Goal: Find specific page/section: Find specific page/section

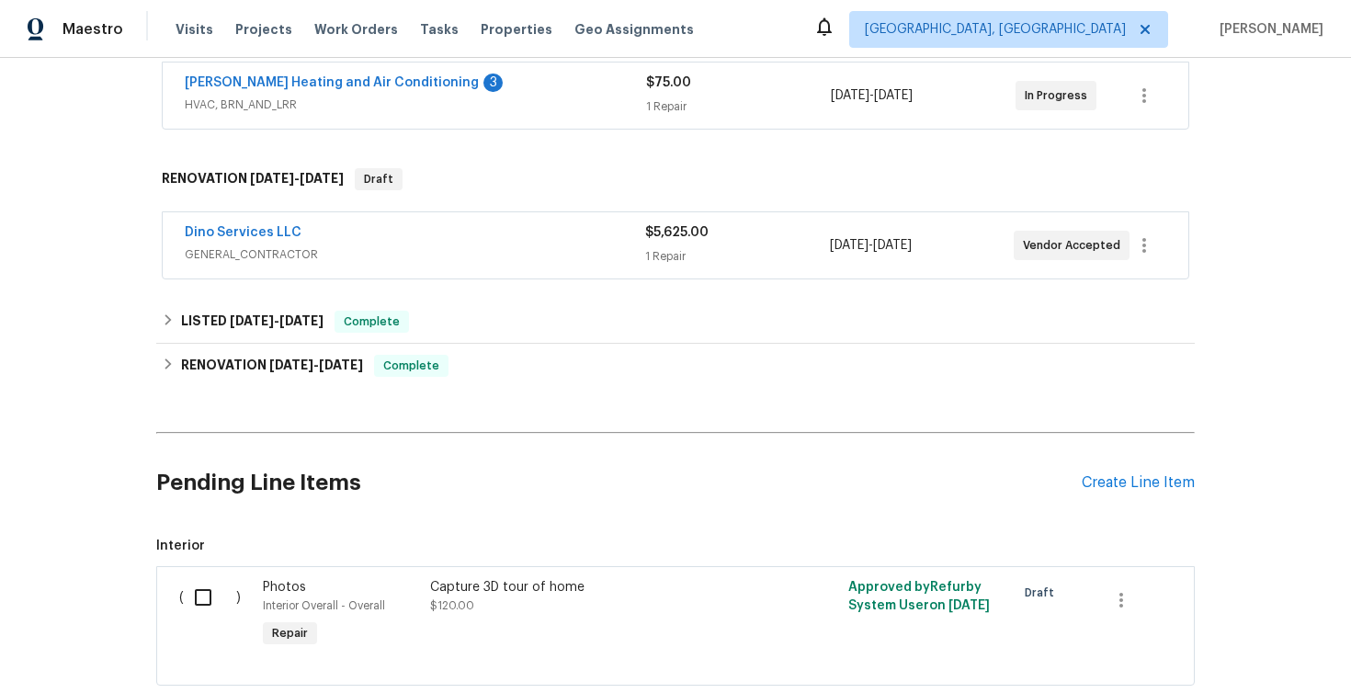
scroll to position [370, 0]
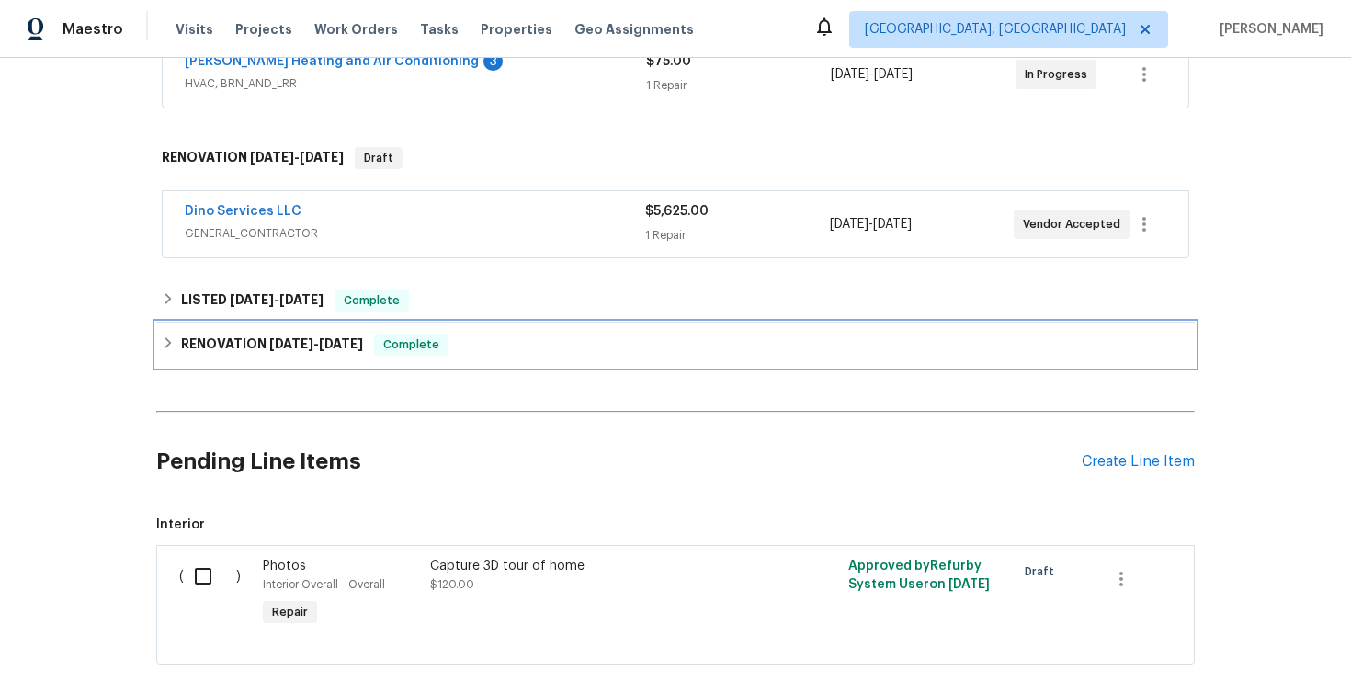
click at [167, 341] on icon at bounding box center [168, 342] width 6 height 11
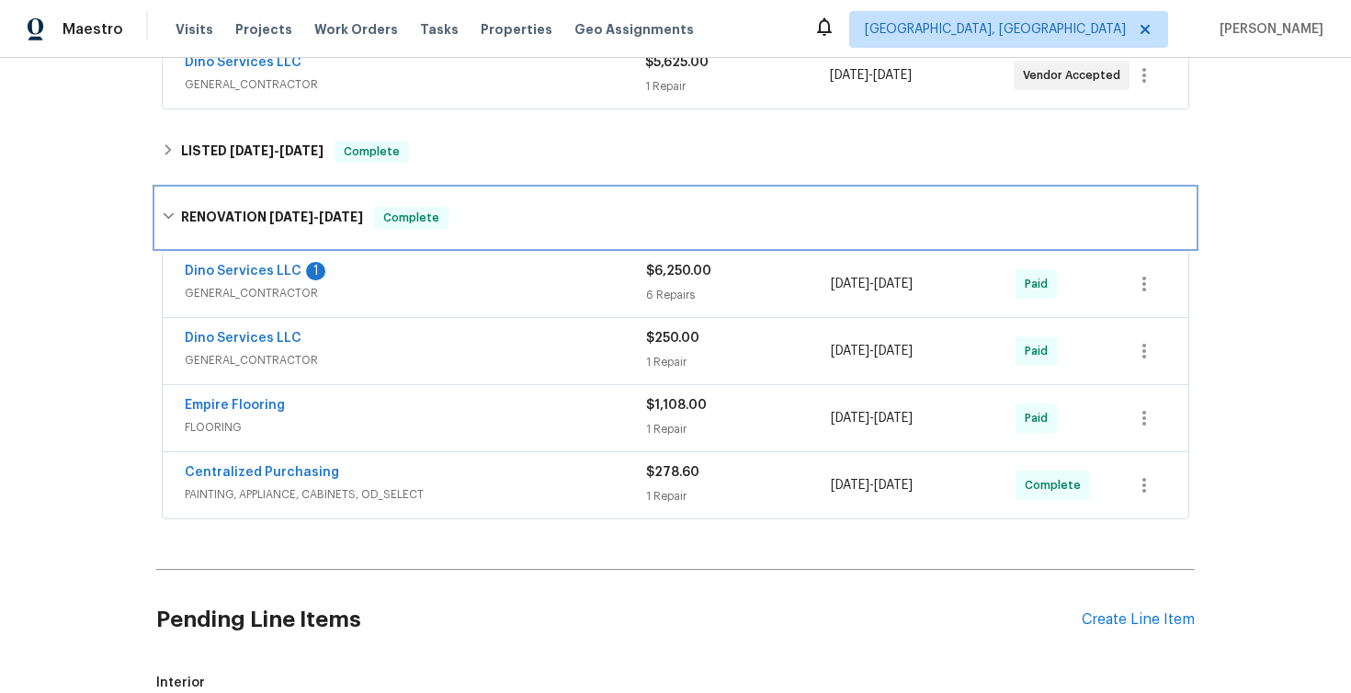
scroll to position [525, 0]
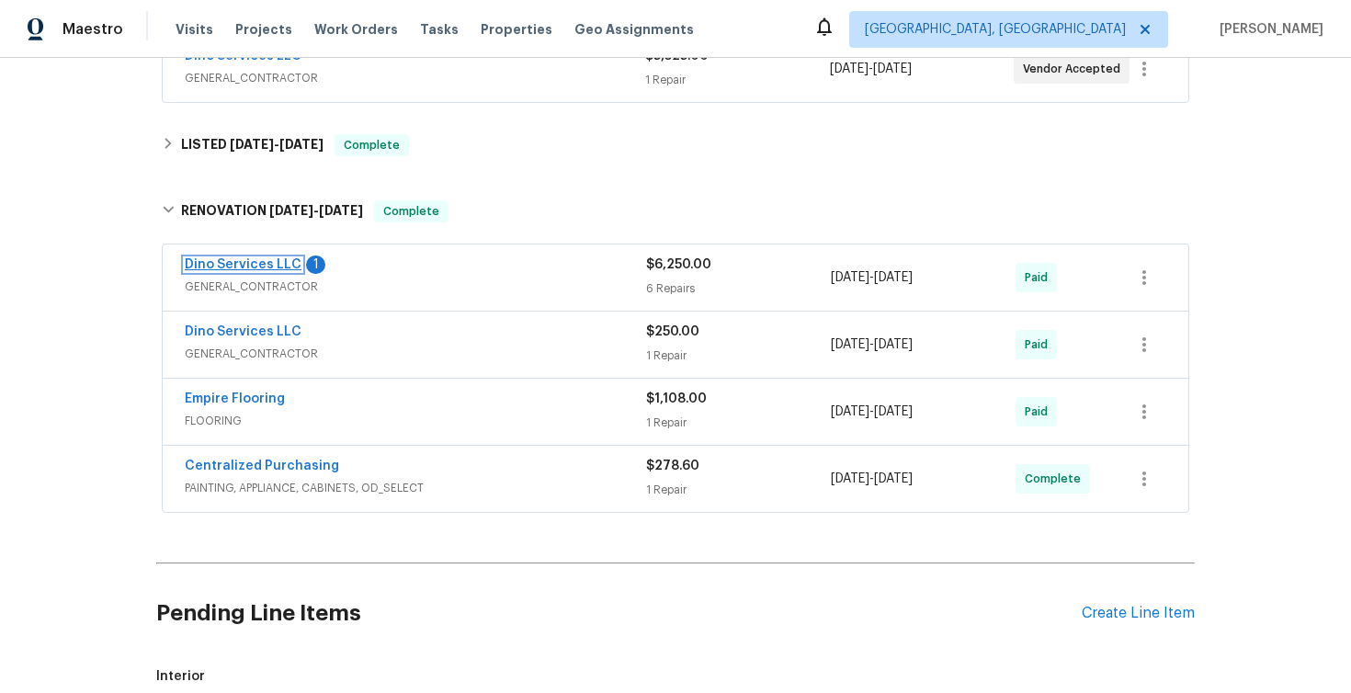
click at [246, 266] on link "Dino Services LLC" at bounding box center [243, 264] width 117 height 13
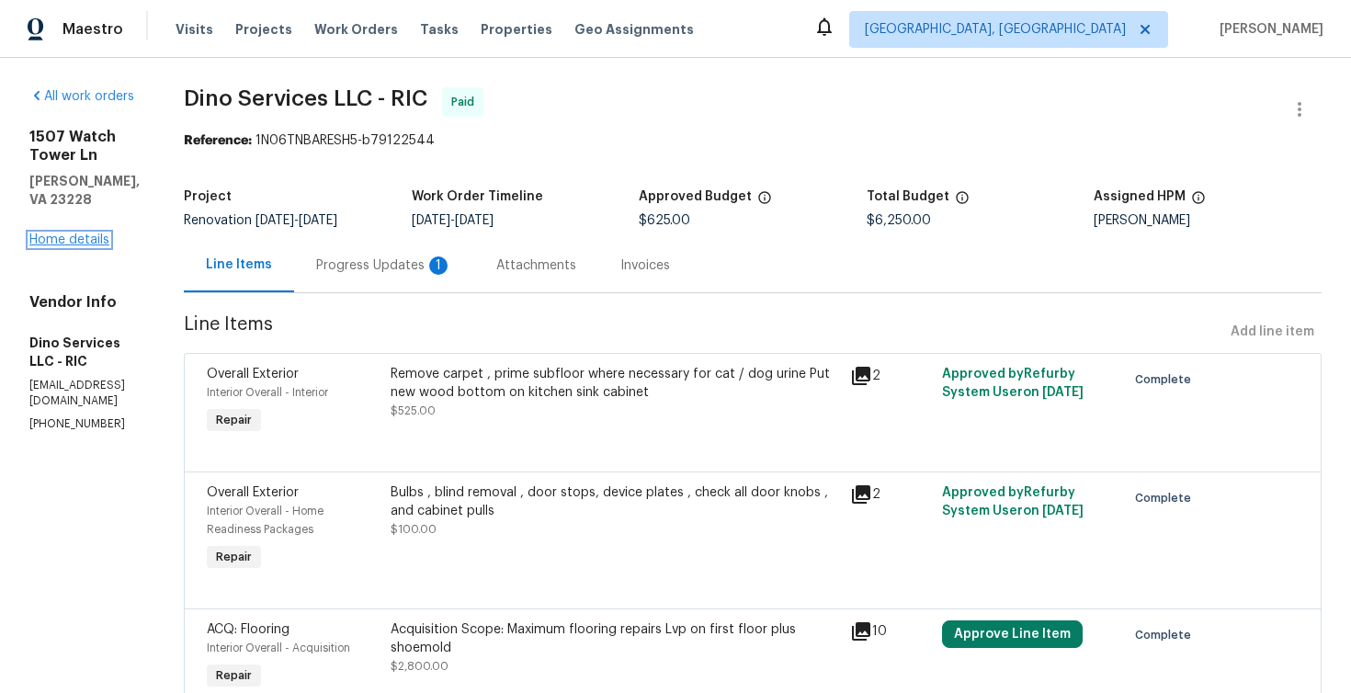
click at [67, 234] on link "Home details" at bounding box center [69, 240] width 80 height 13
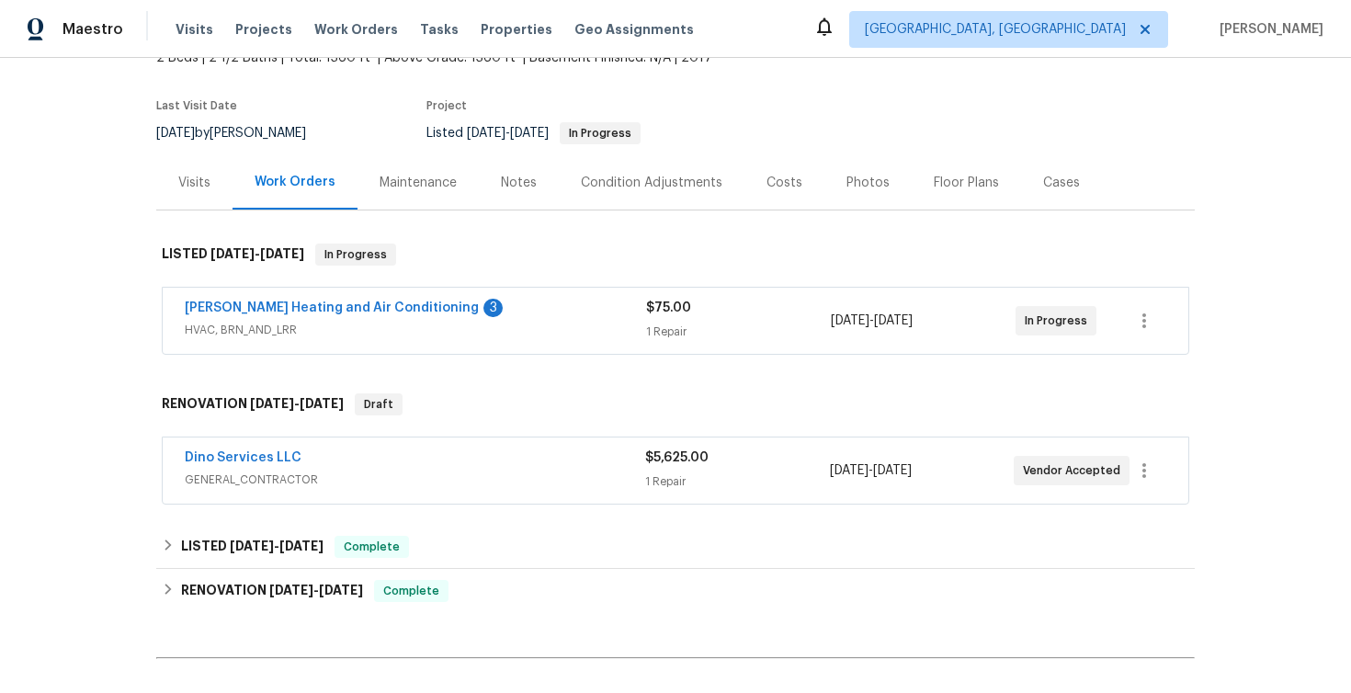
scroll to position [141, 0]
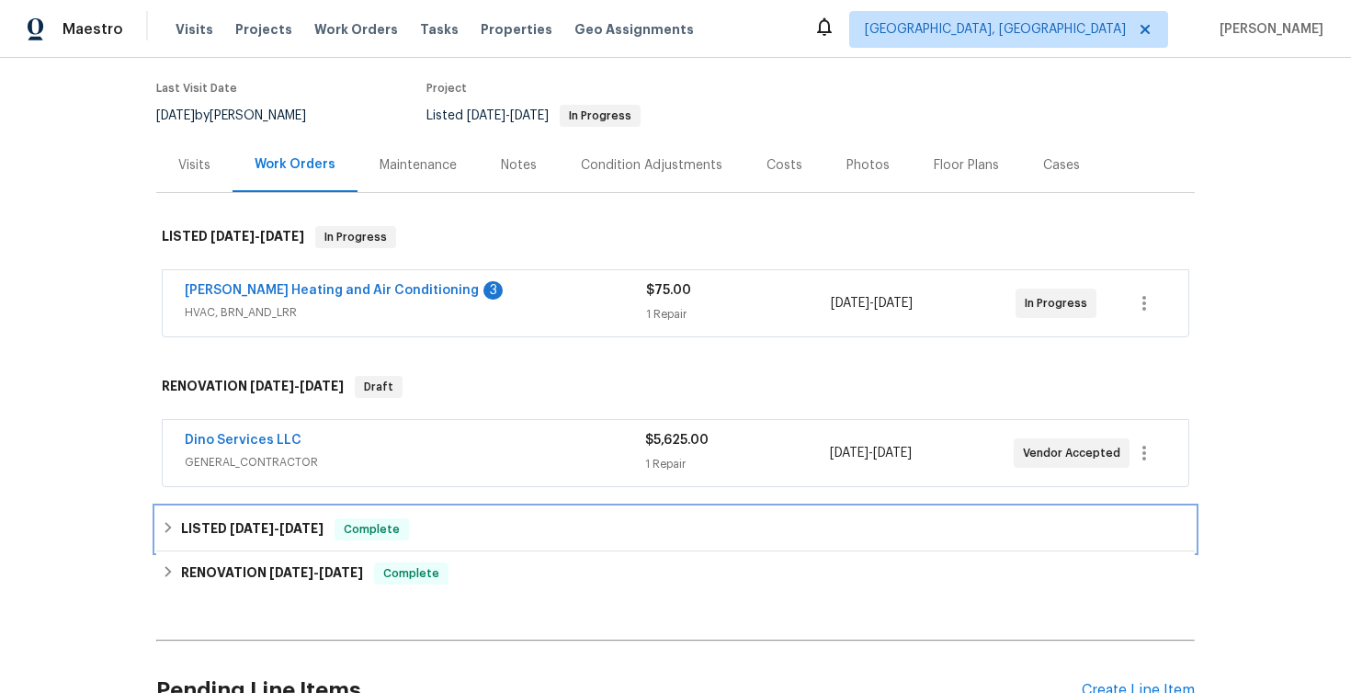
click at [182, 528] on h6 "LISTED 7/30/25 - 8/6/25" at bounding box center [252, 529] width 142 height 22
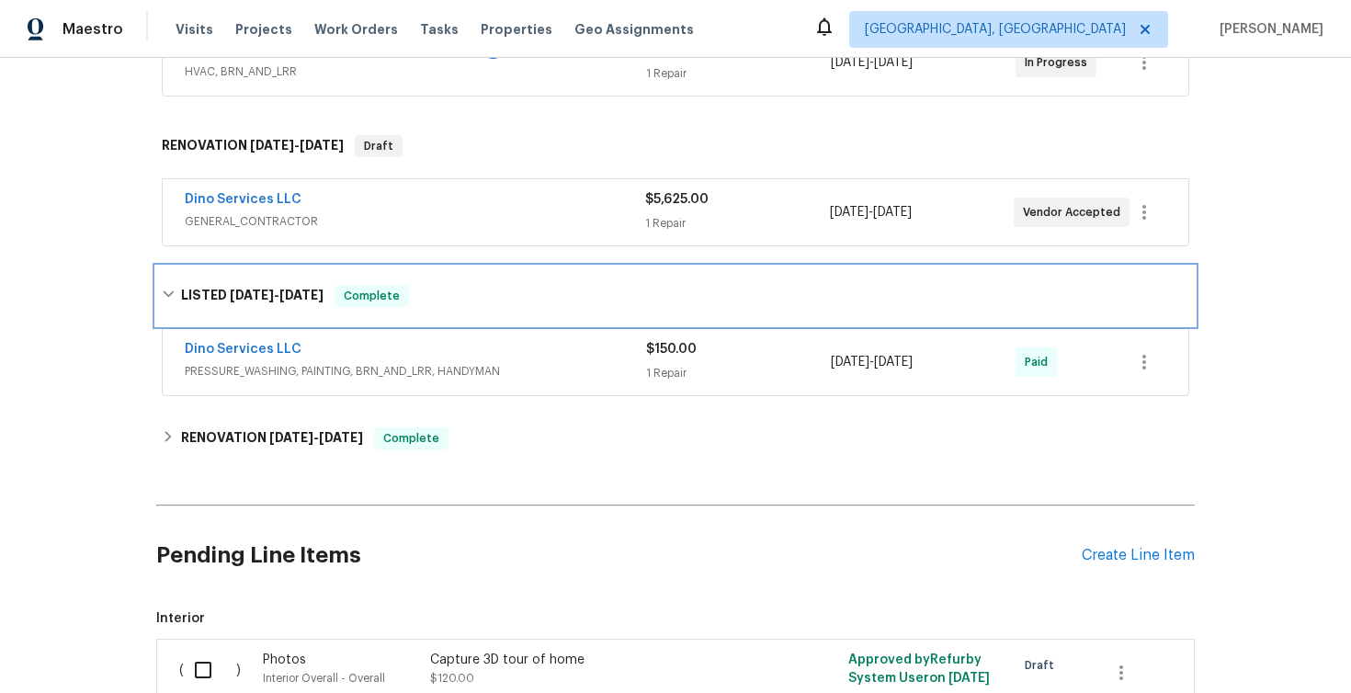
scroll to position [382, 0]
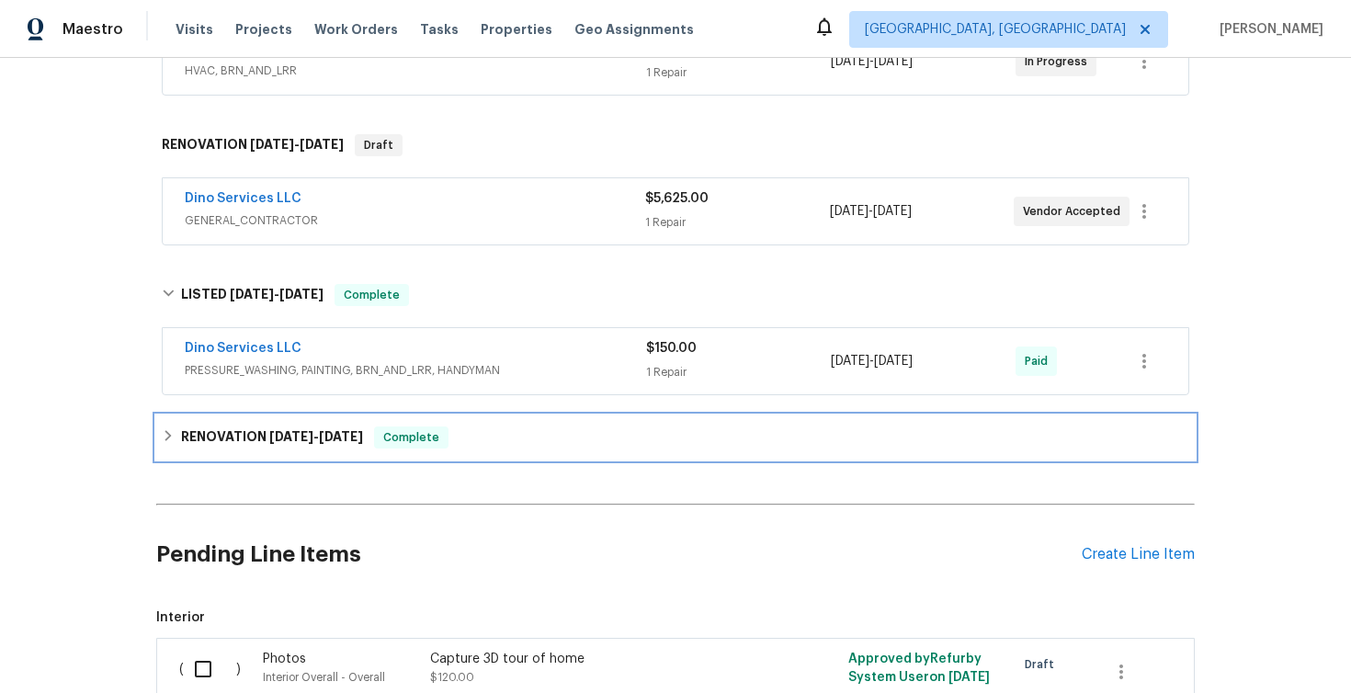
click at [165, 439] on icon at bounding box center [168, 435] width 13 height 13
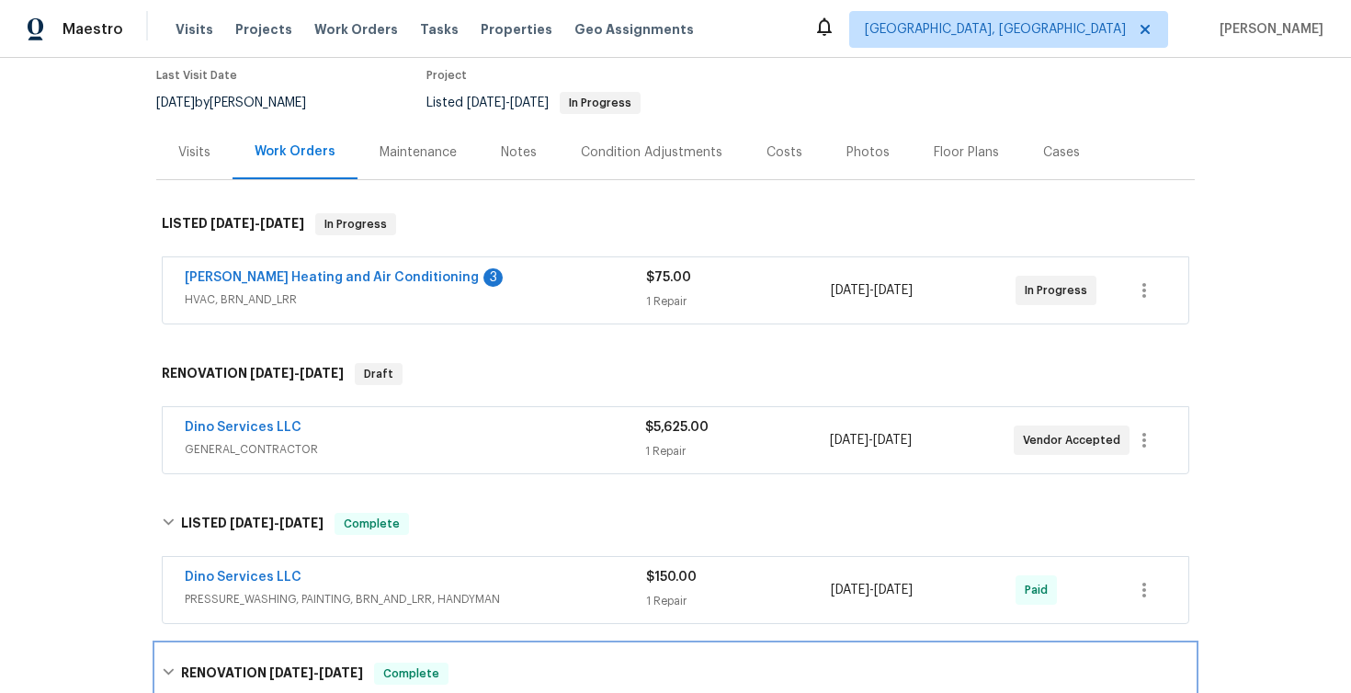
scroll to position [0, 0]
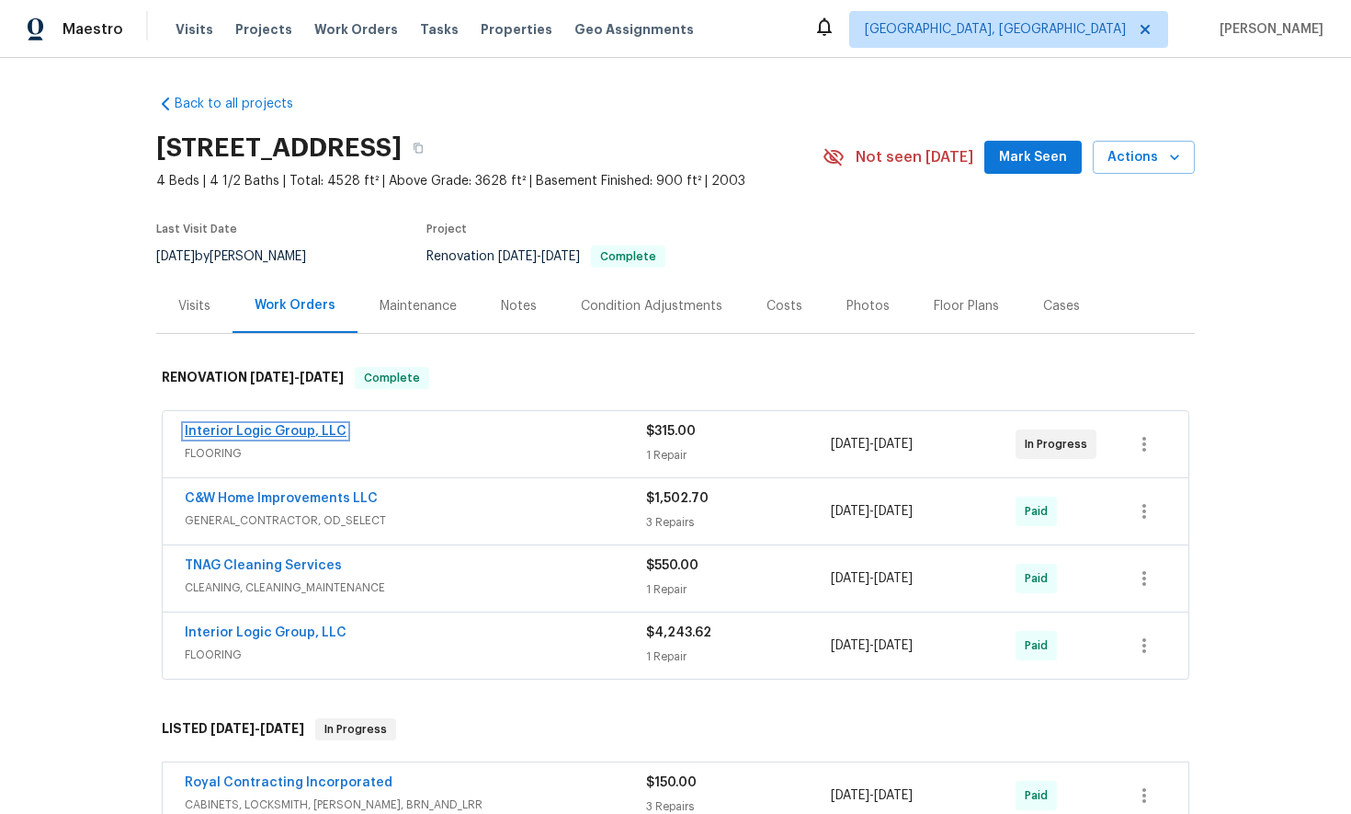
click at [267, 434] on link "Interior Logic Group, LLC" at bounding box center [266, 431] width 162 height 13
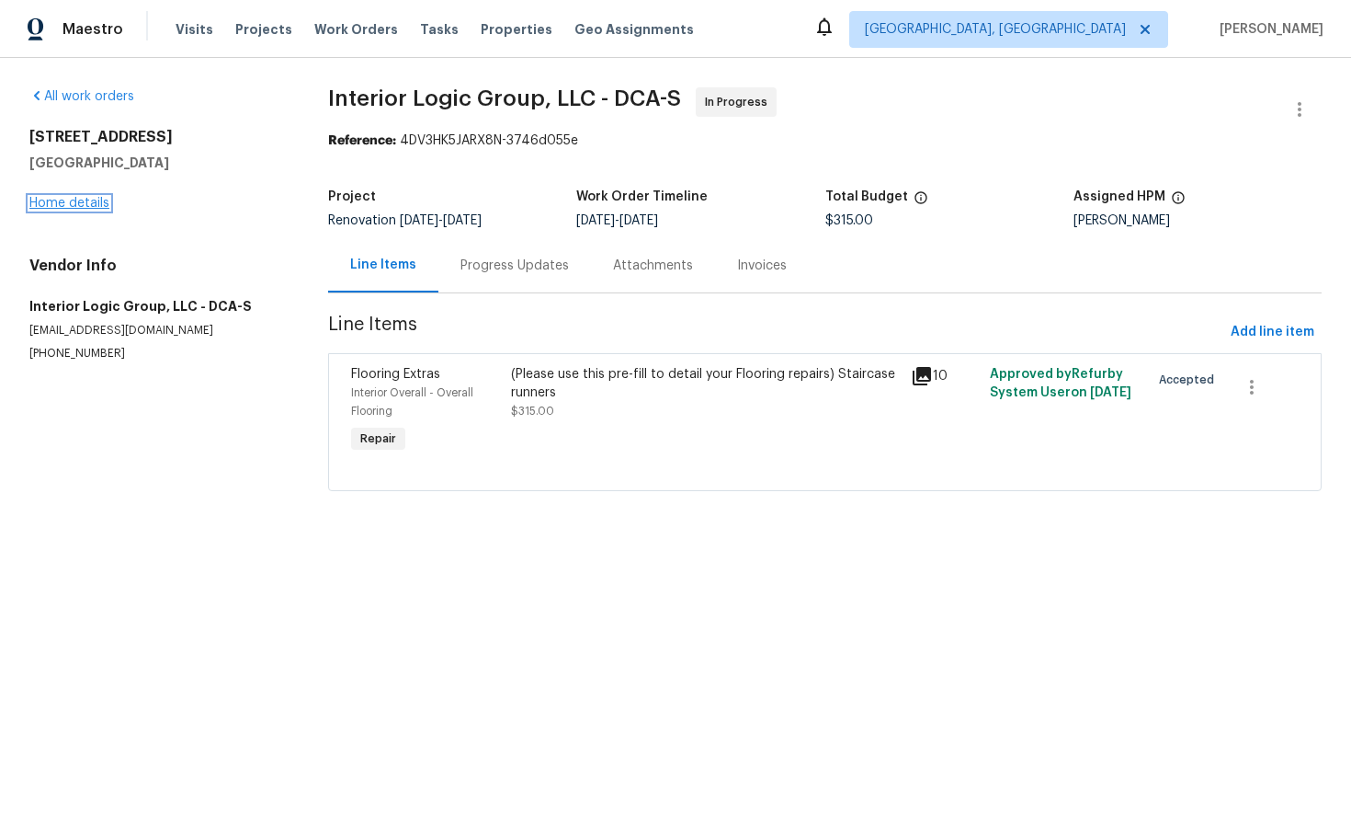
click at [66, 204] on link "Home details" at bounding box center [69, 203] width 80 height 13
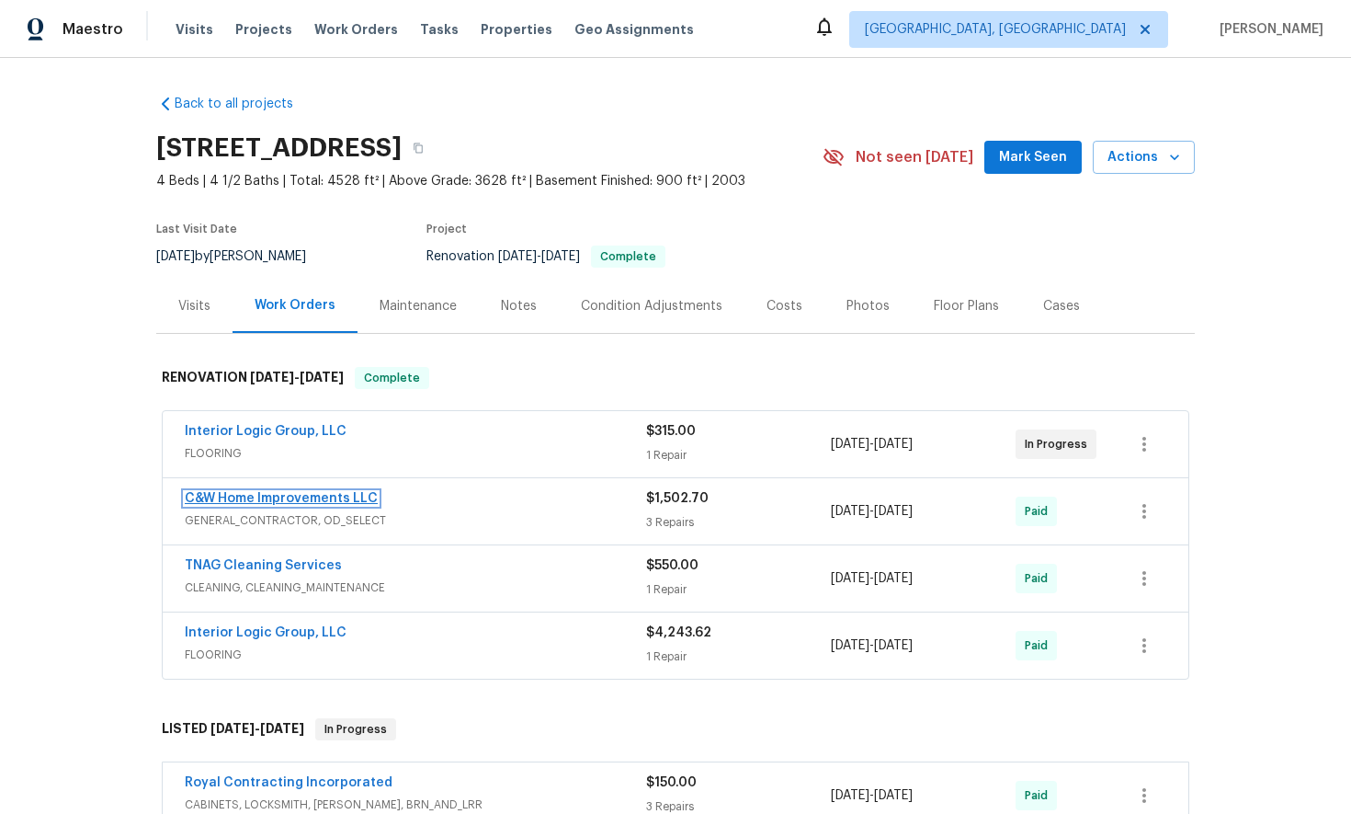
click at [210, 499] on link "C&W Home Improvements LLC" at bounding box center [281, 498] width 193 height 13
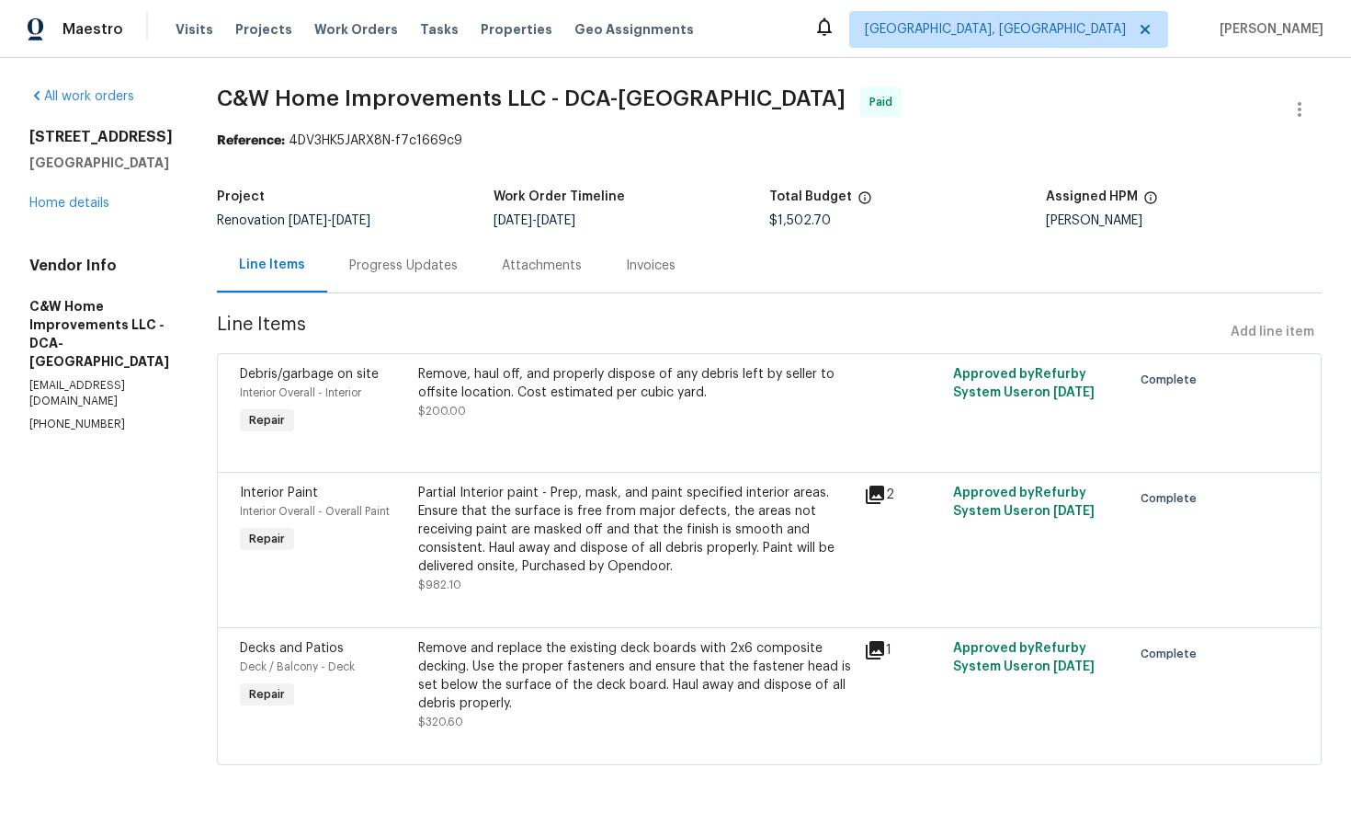
scroll to position [4, 0]
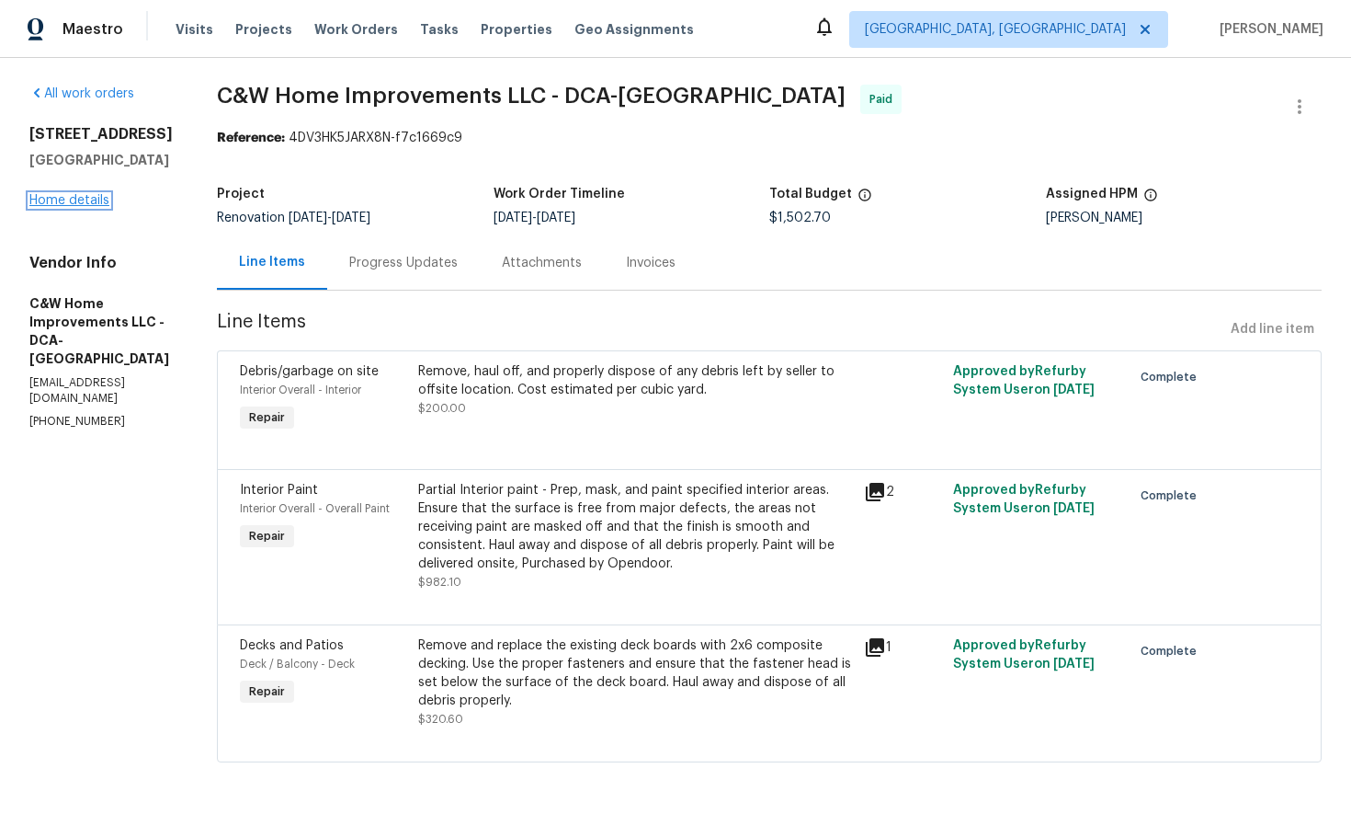
click at [86, 207] on link "Home details" at bounding box center [69, 200] width 80 height 13
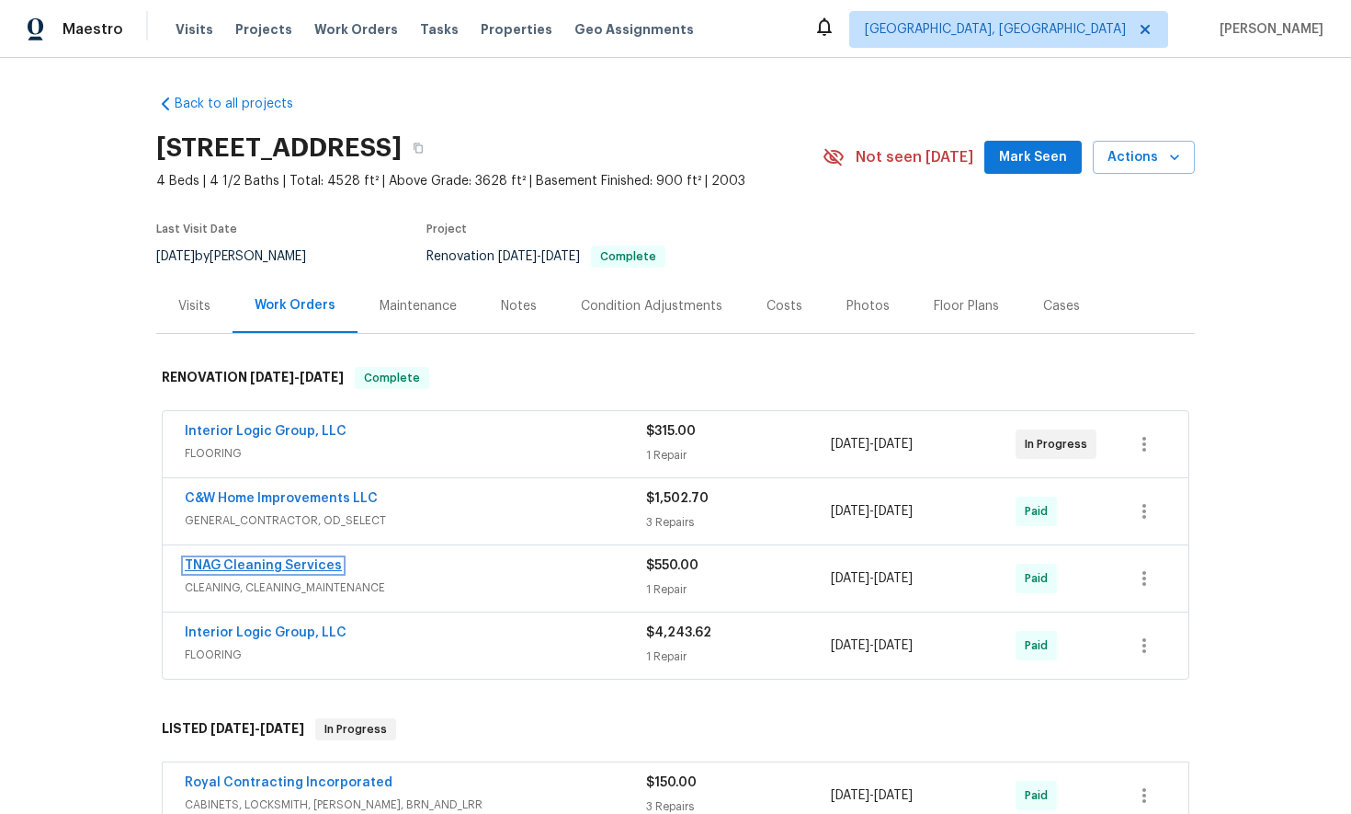
click at [268, 568] on link "TNAG Cleaning Services" at bounding box center [263, 565] width 157 height 13
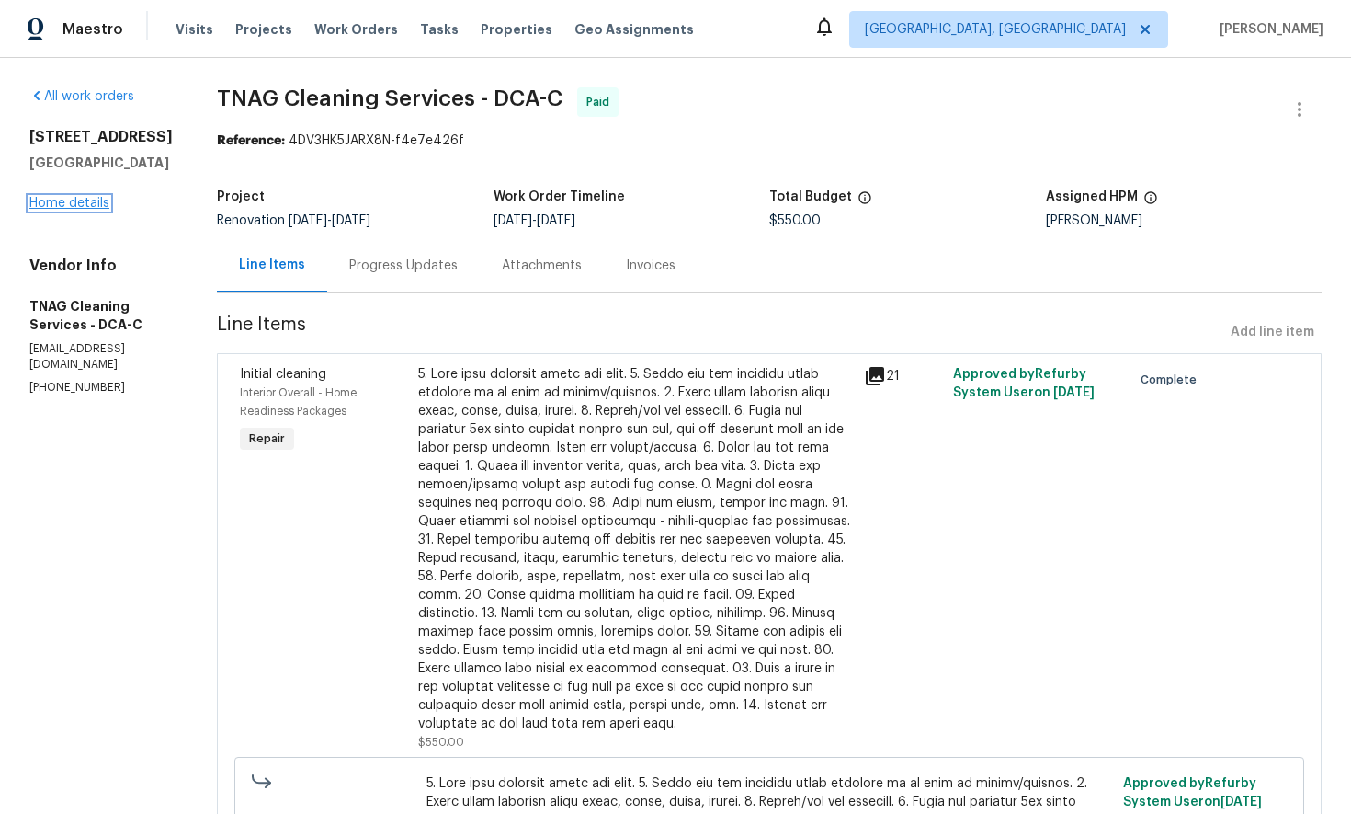
click at [87, 210] on link "Home details" at bounding box center [69, 203] width 80 height 13
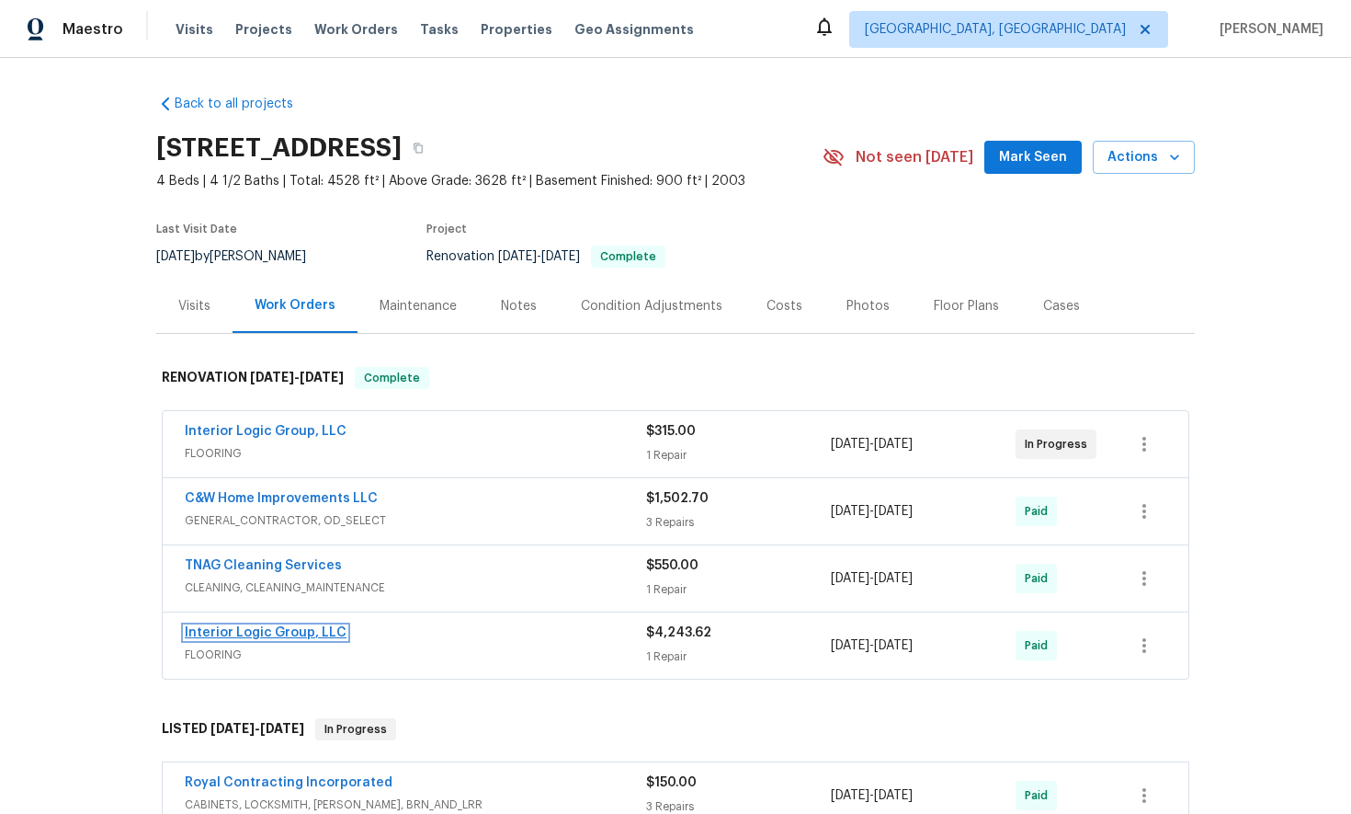
click at [279, 636] on link "Interior Logic Group, LLC" at bounding box center [266, 632] width 162 height 13
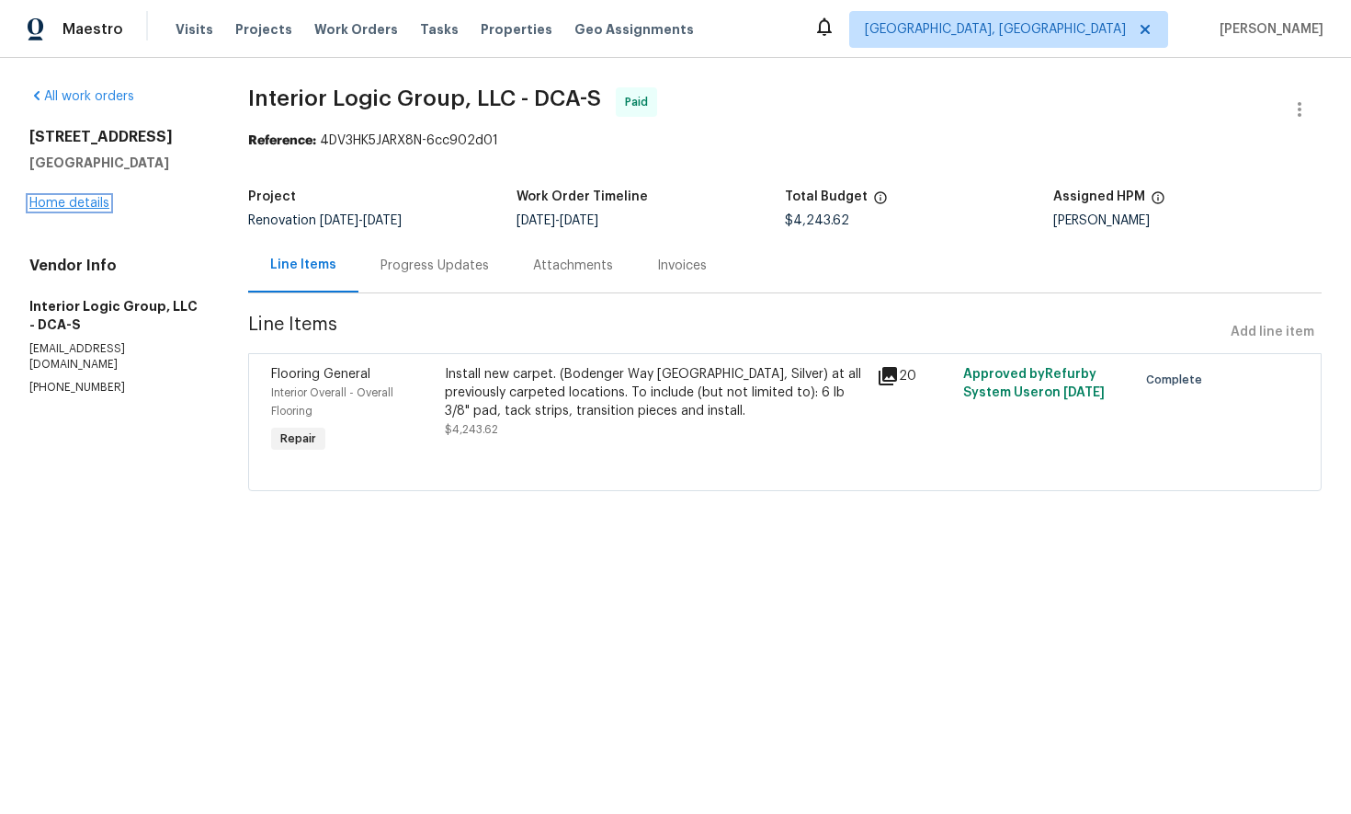
click at [74, 204] on link "Home details" at bounding box center [69, 203] width 80 height 13
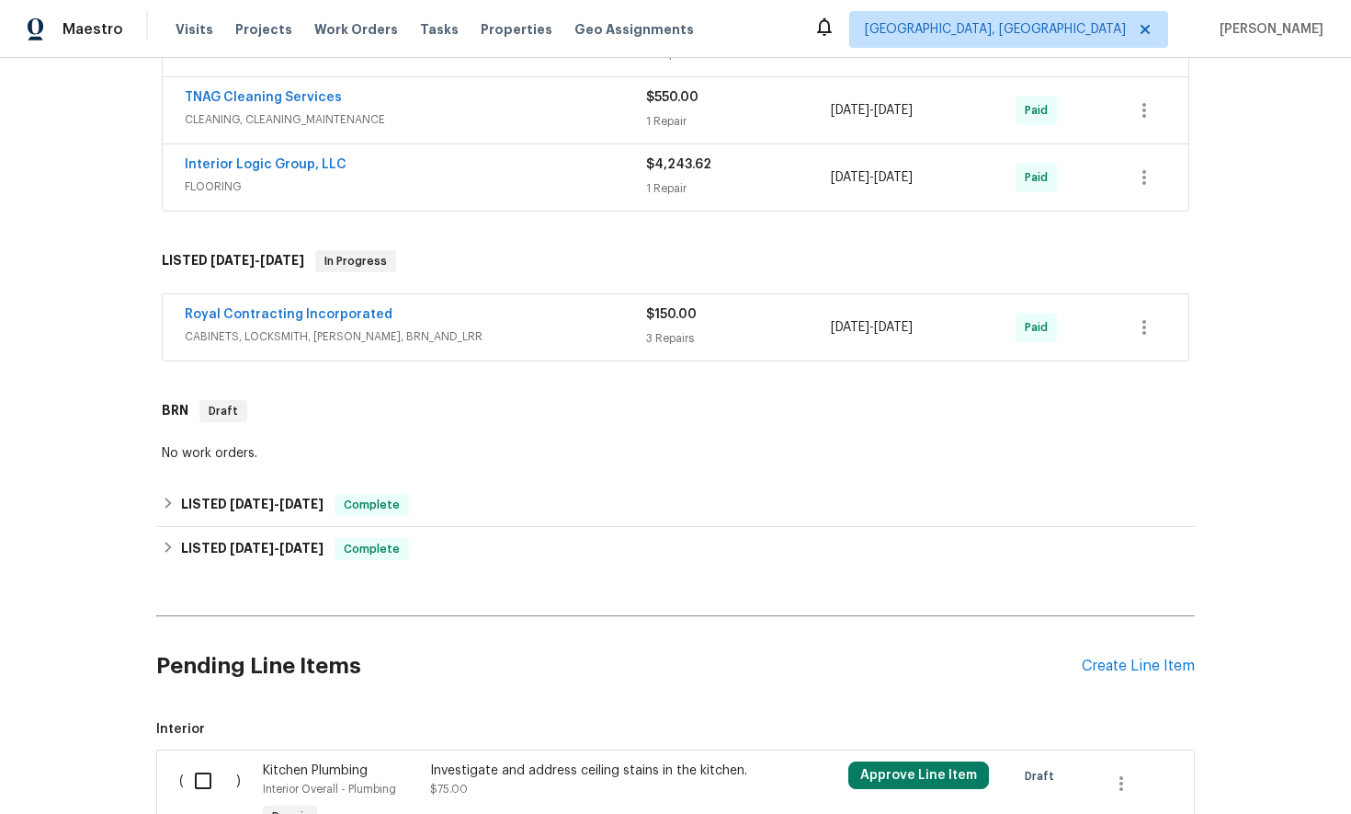
scroll to position [481, 0]
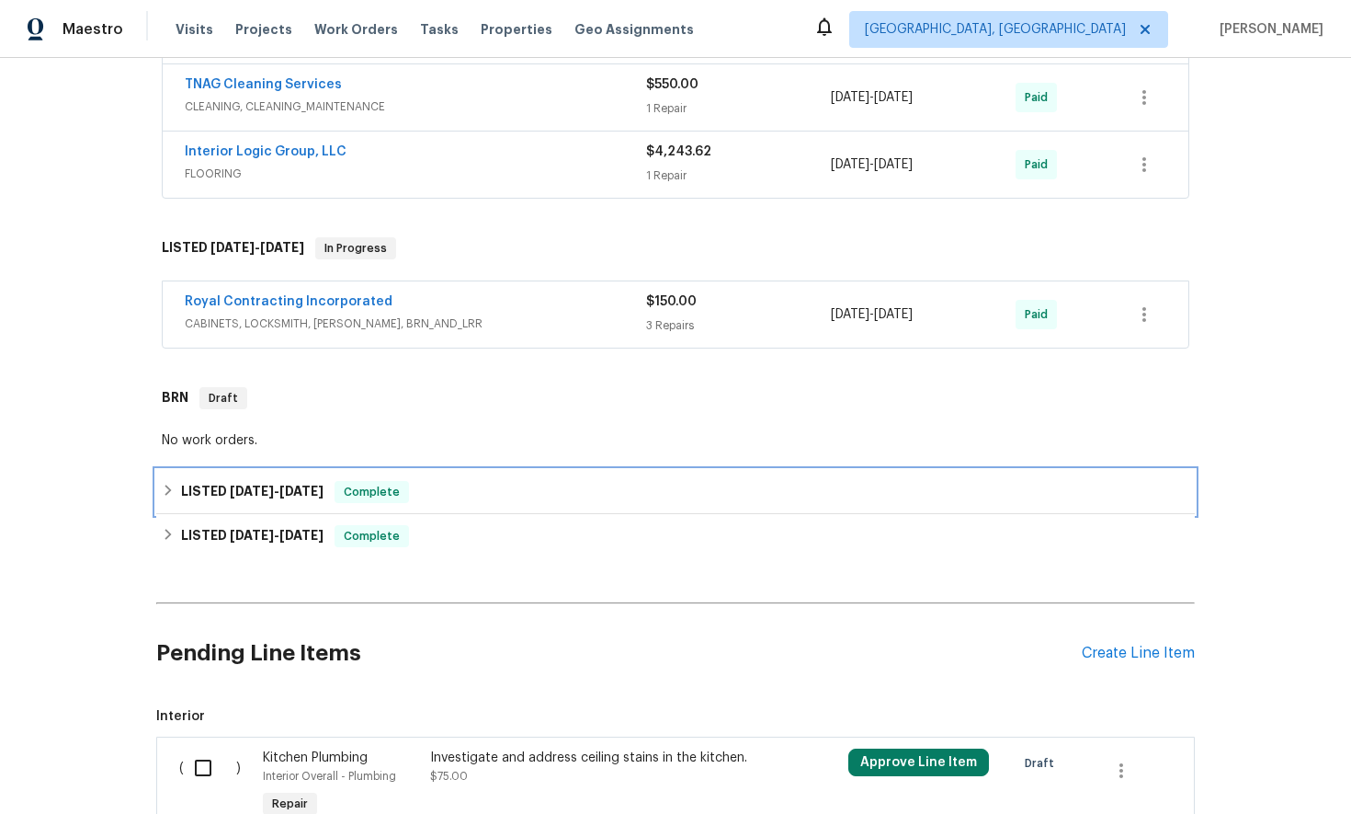
click at [162, 494] on icon at bounding box center [168, 490] width 13 height 13
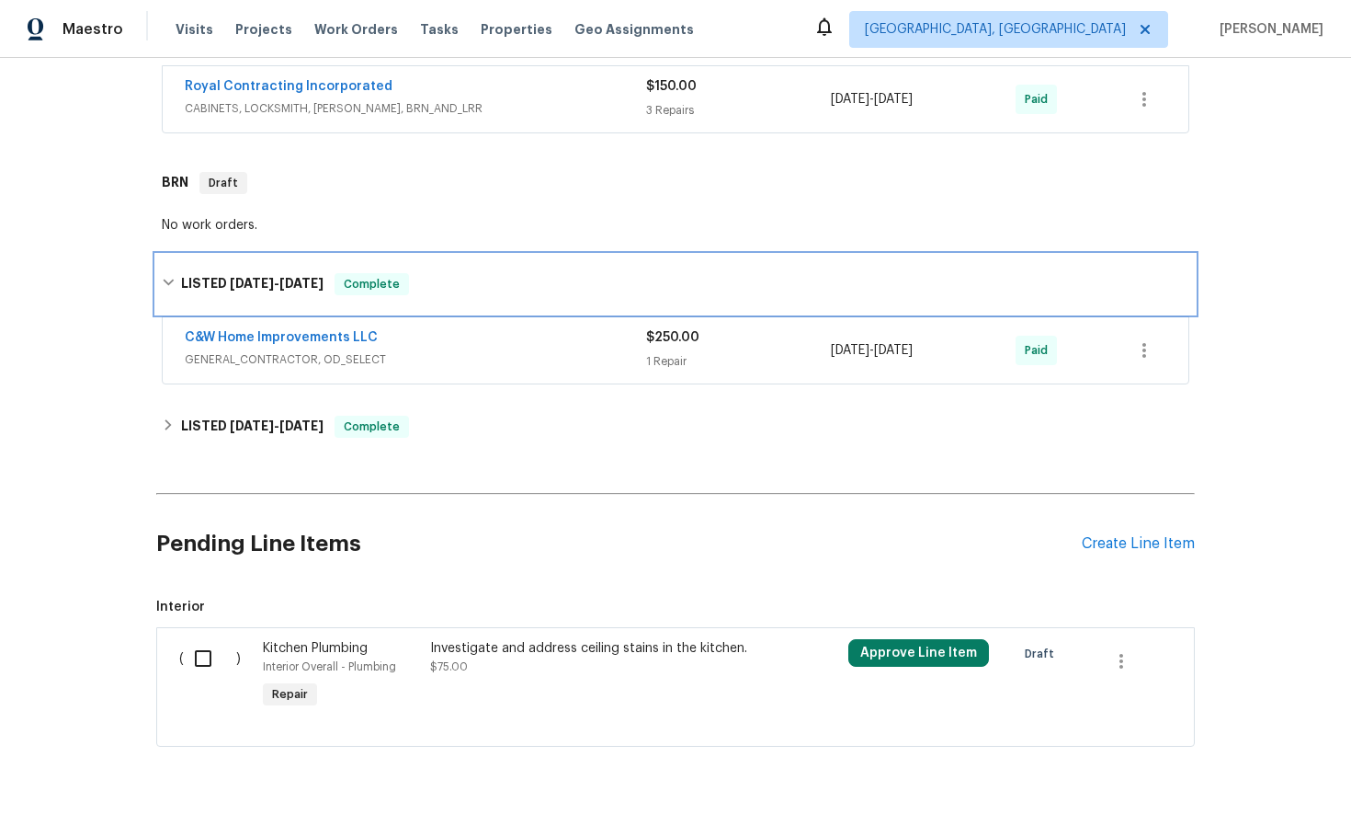
scroll to position [714, 0]
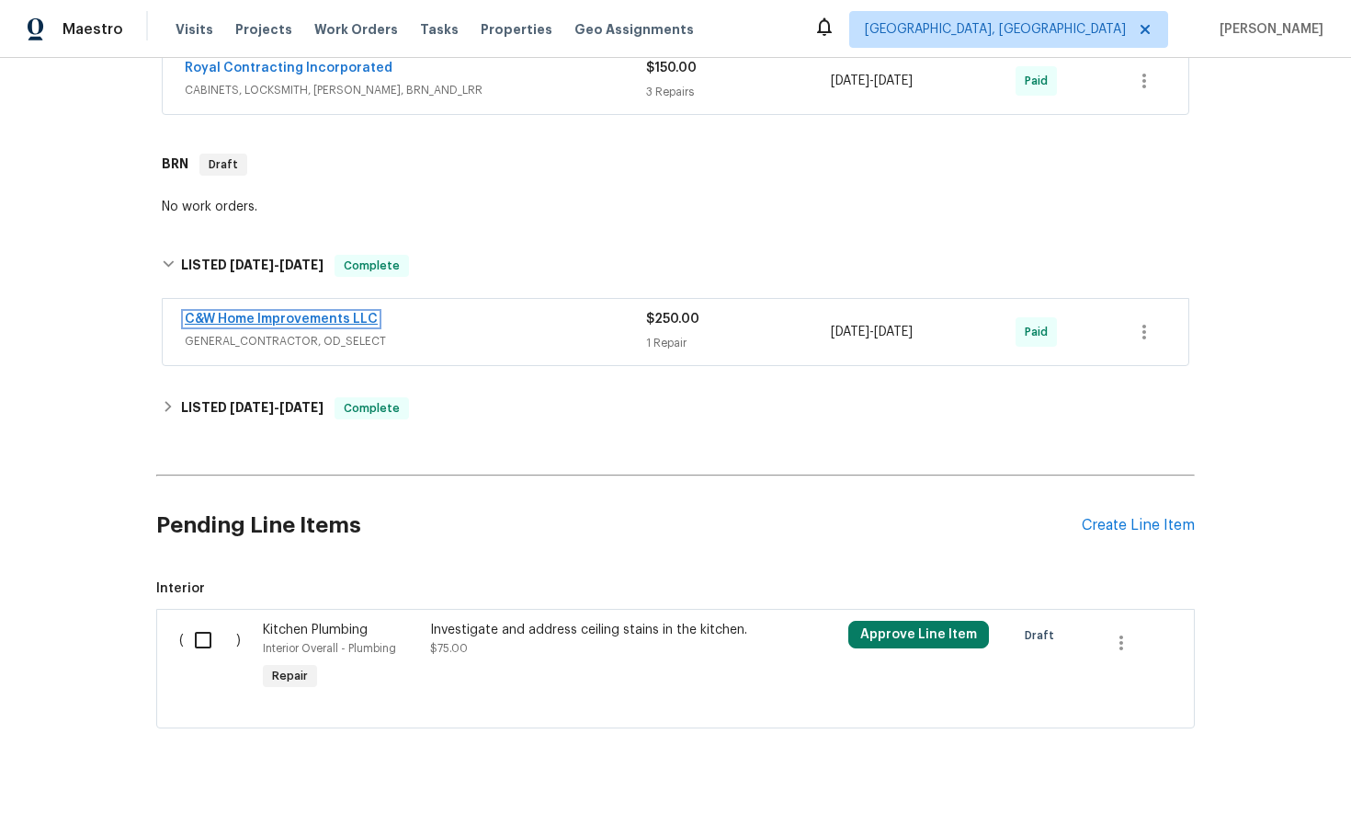
click at [245, 323] on link "C&W Home Improvements LLC" at bounding box center [281, 319] width 193 height 13
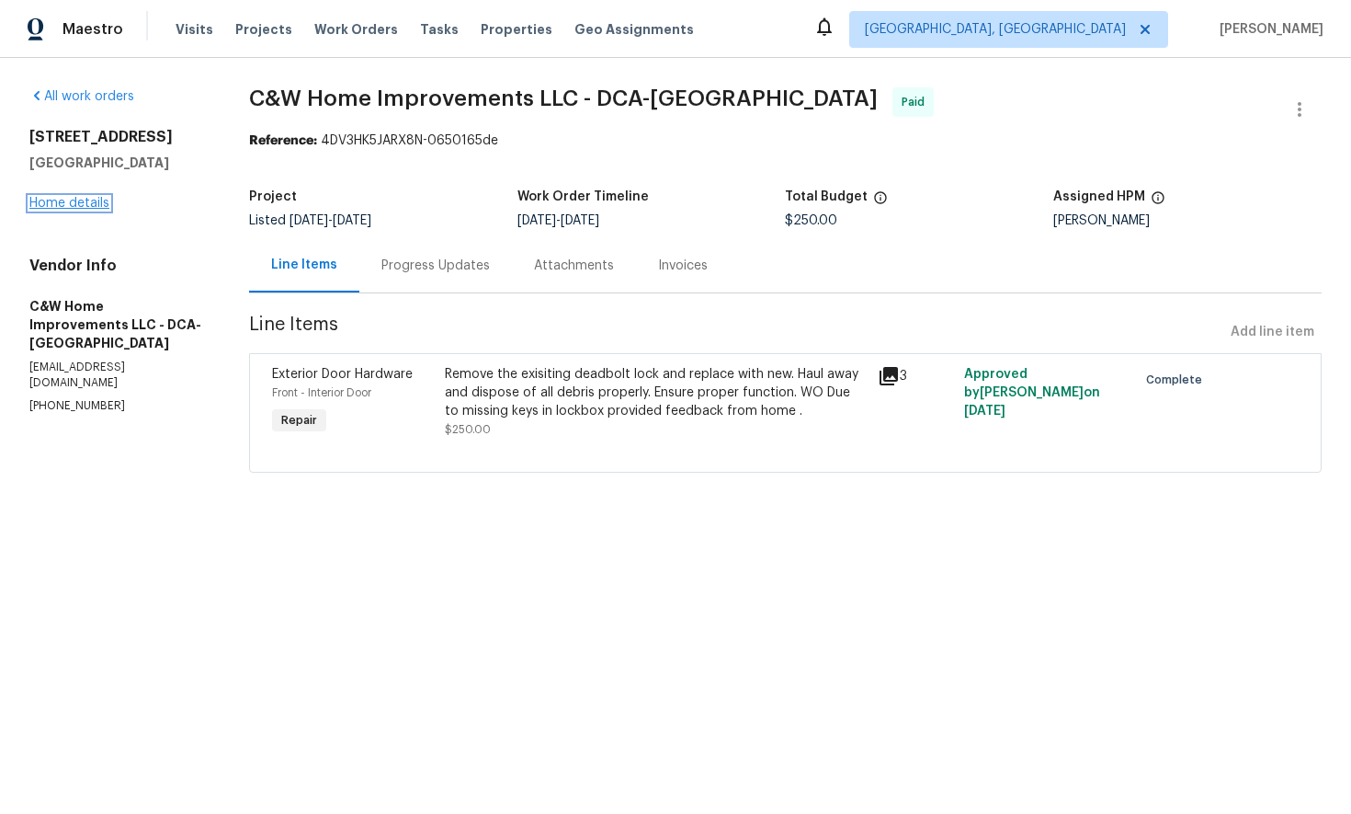
click at [83, 204] on link "Home details" at bounding box center [69, 203] width 80 height 13
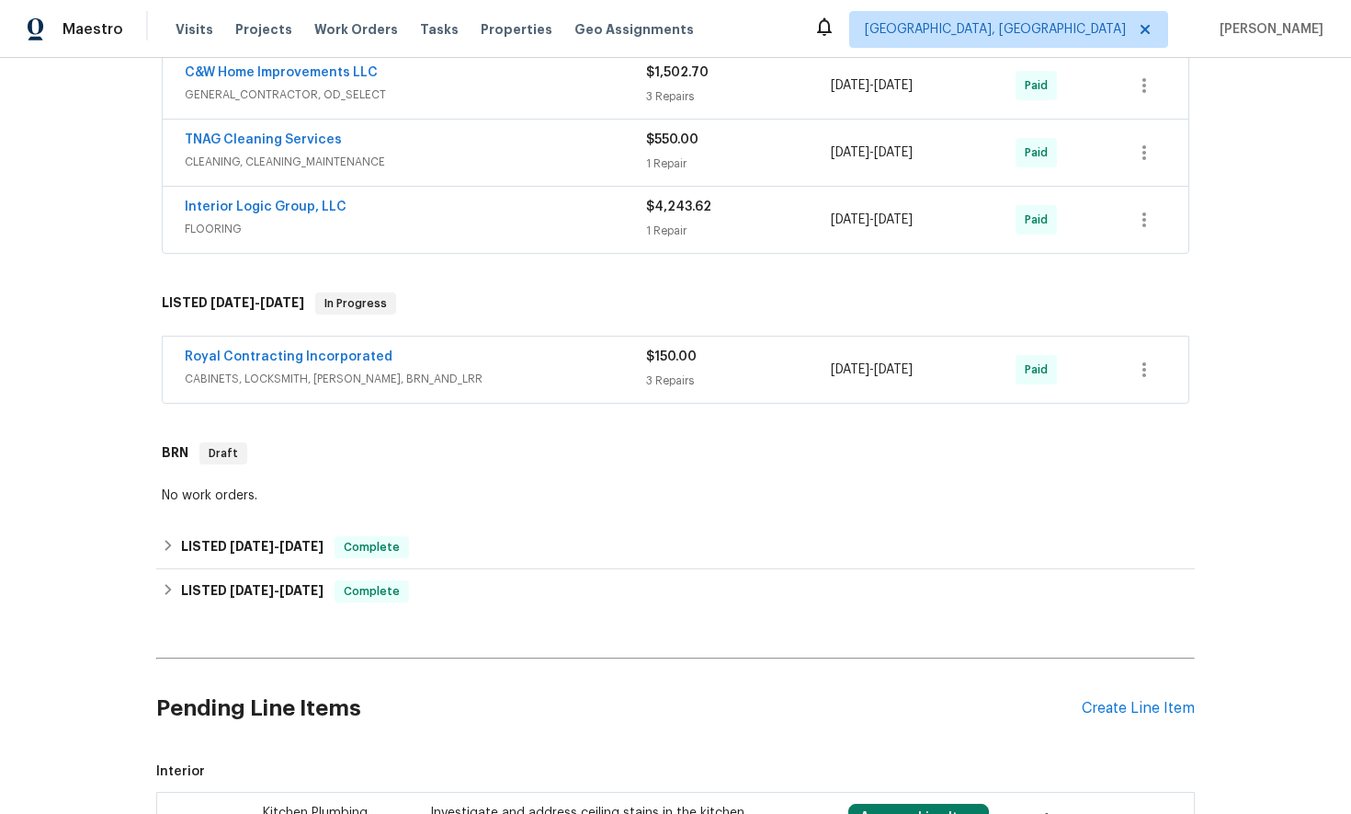
scroll to position [648, 0]
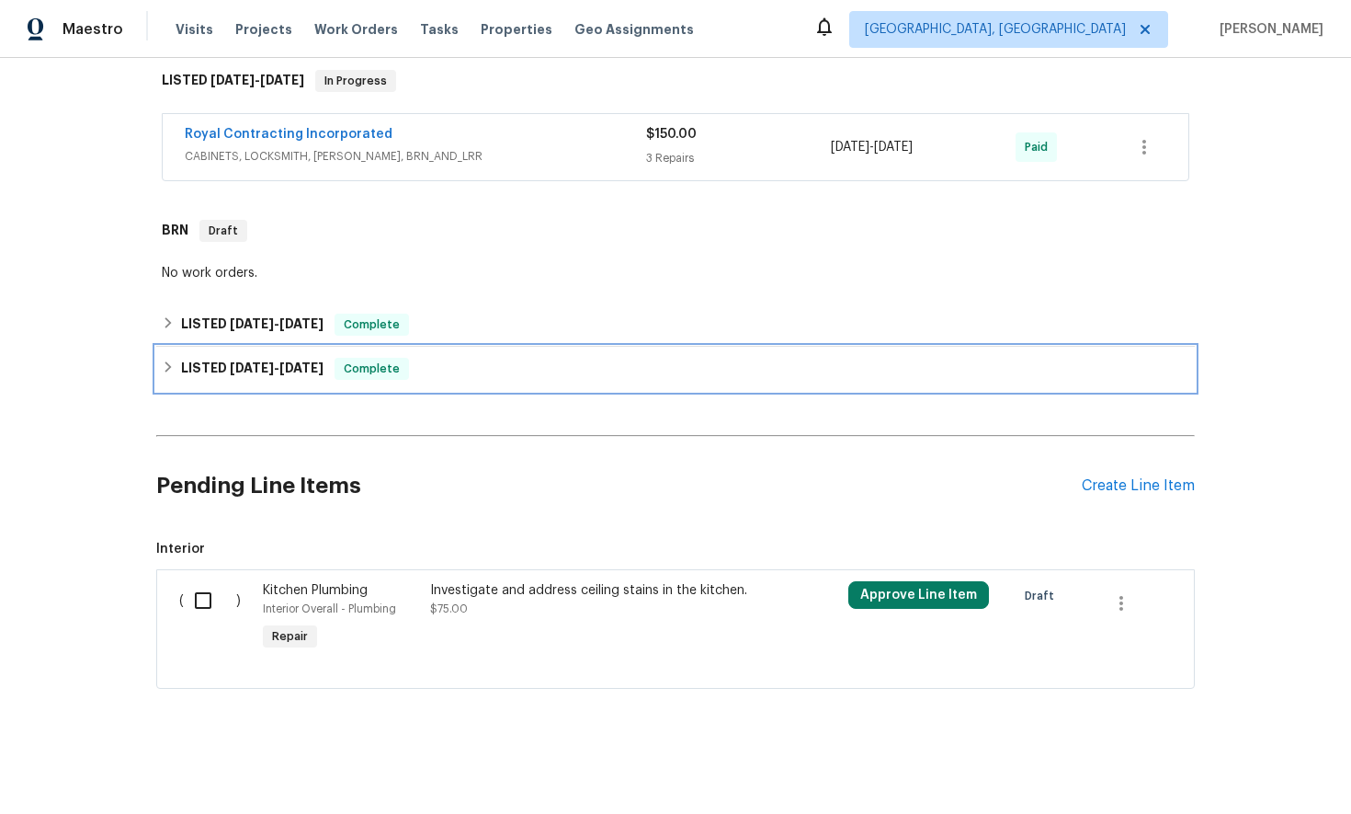
click at [177, 370] on div "LISTED [DATE] - [DATE] Complete" at bounding box center [676, 369] width 1028 height 22
